Goal: Find contact information: Find contact information

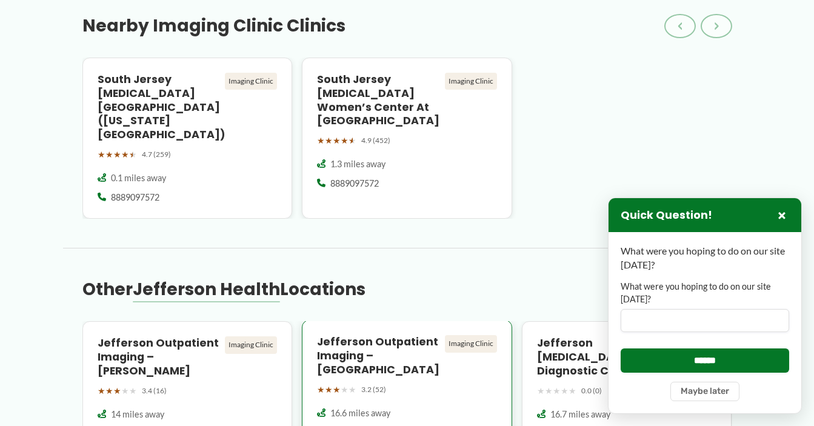
scroll to position [910, 0]
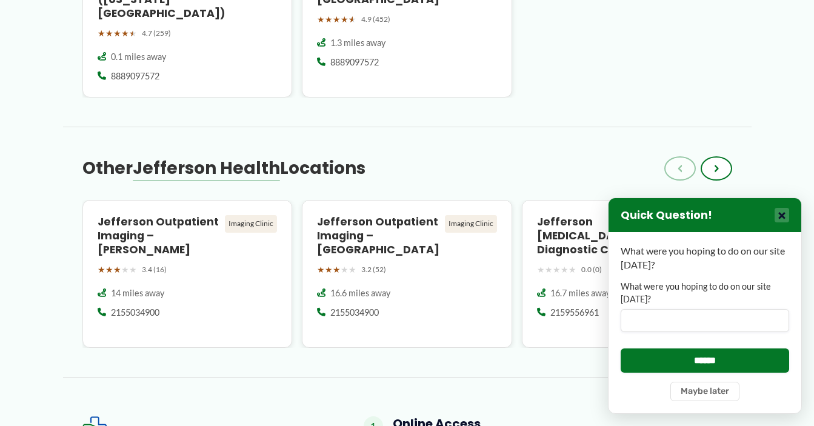
click at [787, 215] on button "×" at bounding box center [782, 215] width 15 height 15
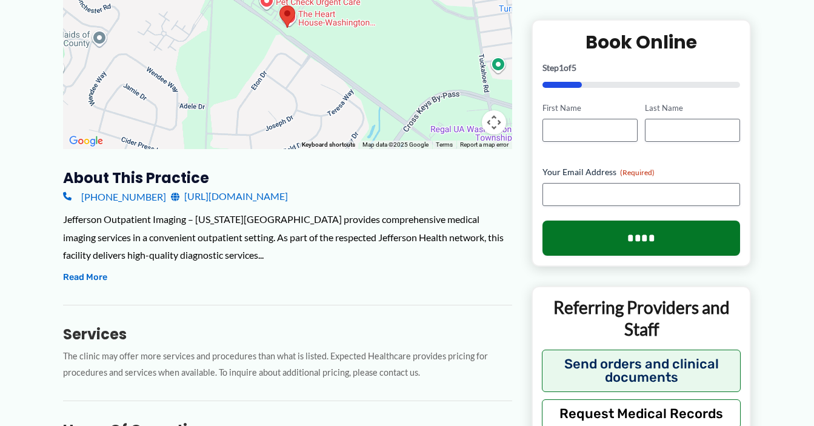
scroll to position [0, 0]
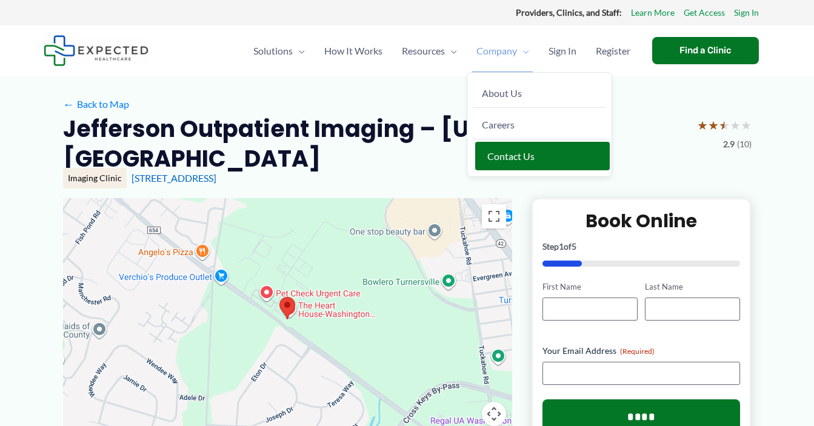
click at [501, 150] on span "Contact Us" at bounding box center [511, 156] width 47 height 12
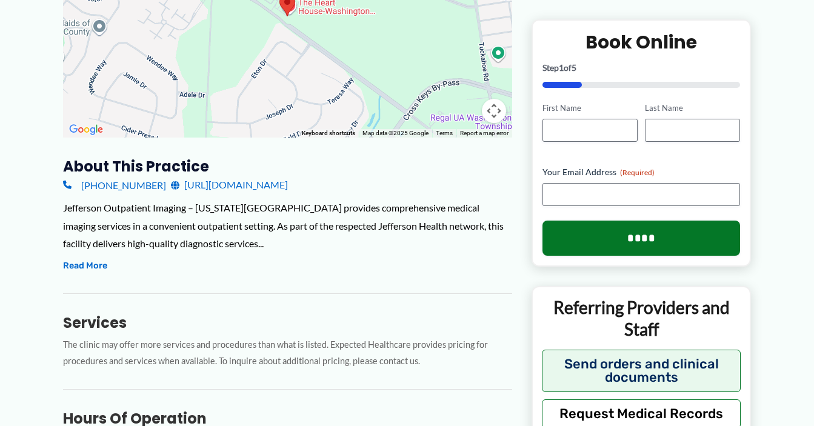
scroll to position [364, 0]
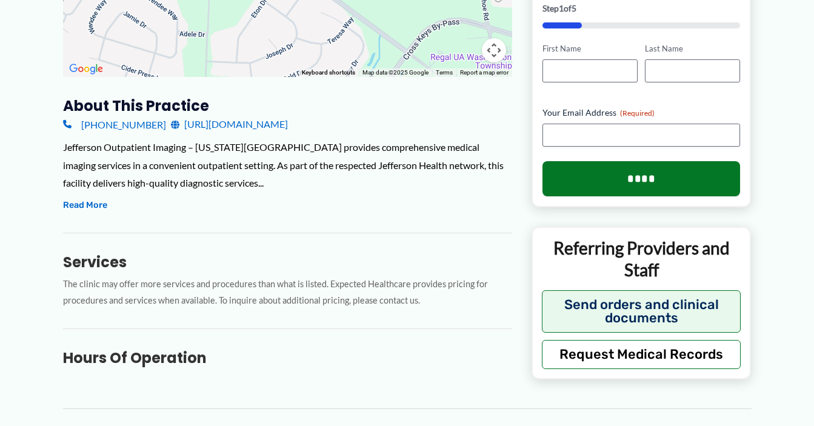
click at [229, 127] on link "[URL][DOMAIN_NAME]" at bounding box center [229, 124] width 117 height 18
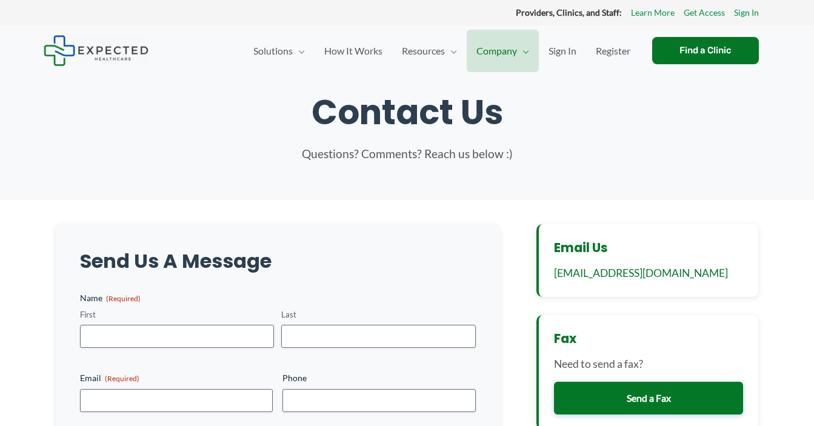
scroll to position [121, 0]
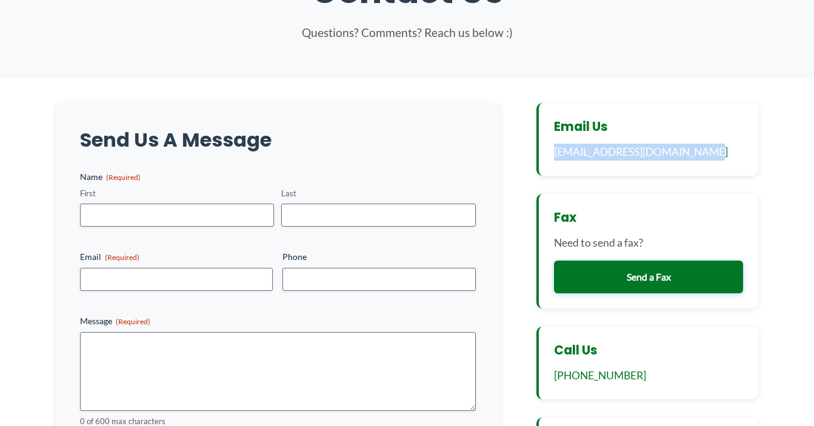
drag, startPoint x: 705, startPoint y: 149, endPoint x: 553, endPoint y: 156, distance: 152.4
click at [553, 156] on div "Email Us info@expectedhealthcare.com" at bounding box center [648, 139] width 223 height 73
copy link "info@expectedhealthcare.com"
